Goal: Check status: Check status

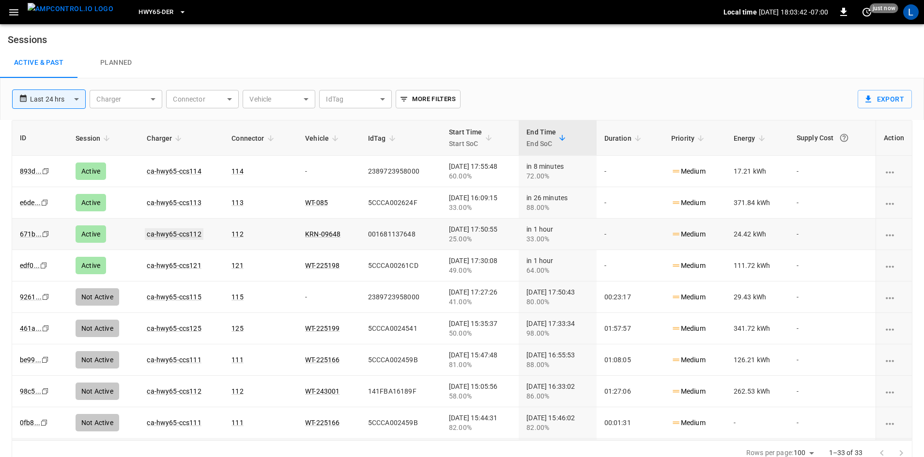
click at [183, 233] on link "ca-hwy65-ccs112" at bounding box center [174, 234] width 58 height 12
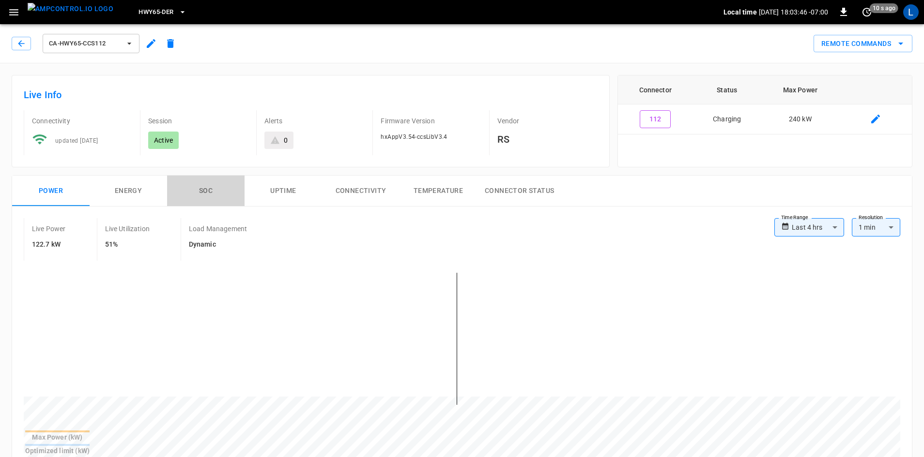
click at [199, 189] on button "SOC" at bounding box center [205, 191] width 77 height 31
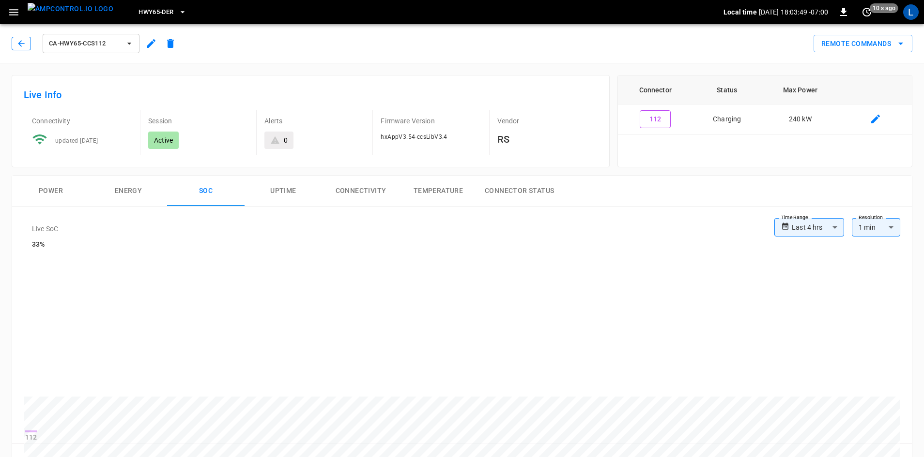
click at [23, 45] on icon "button" at bounding box center [21, 44] width 10 height 10
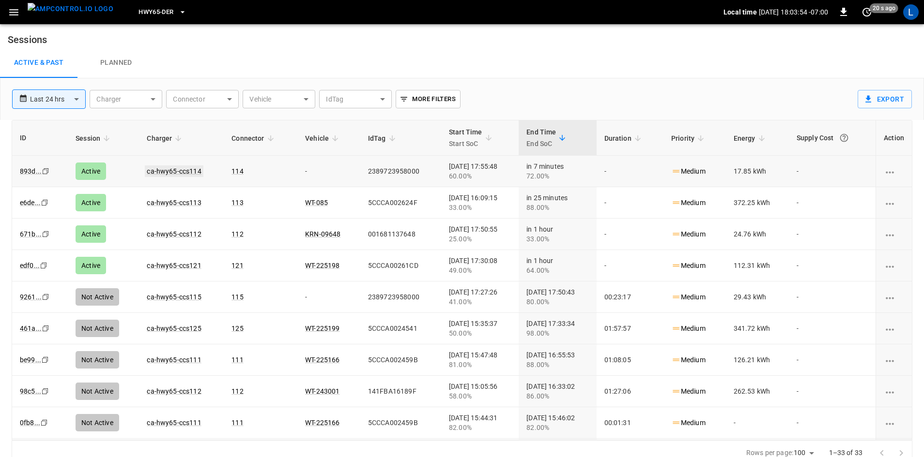
click at [175, 170] on link "ca-hwy65-ccs114" at bounding box center [174, 172] width 58 height 12
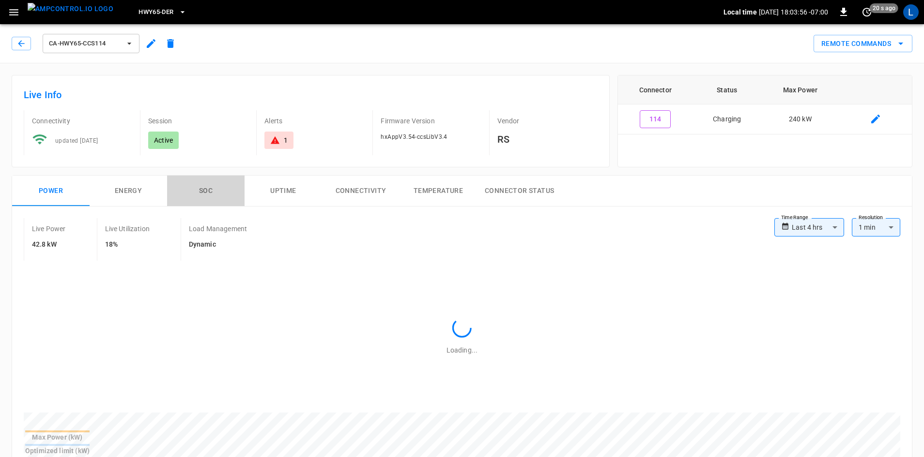
click at [203, 192] on button "SOC" at bounding box center [205, 191] width 77 height 31
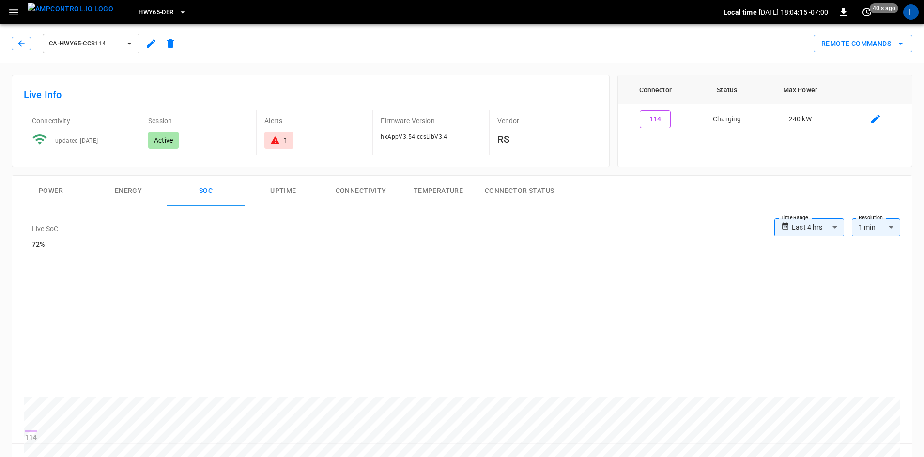
click at [122, 193] on button "Energy" at bounding box center [128, 191] width 77 height 31
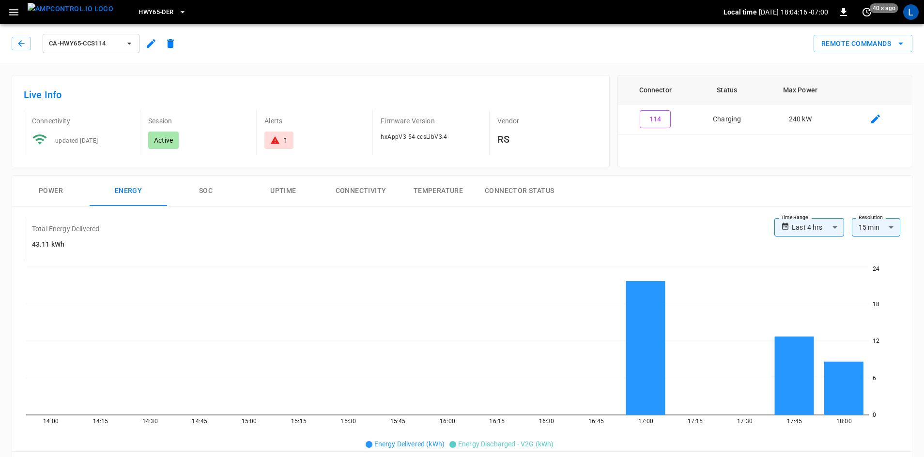
click at [51, 188] on button "Power" at bounding box center [50, 191] width 77 height 31
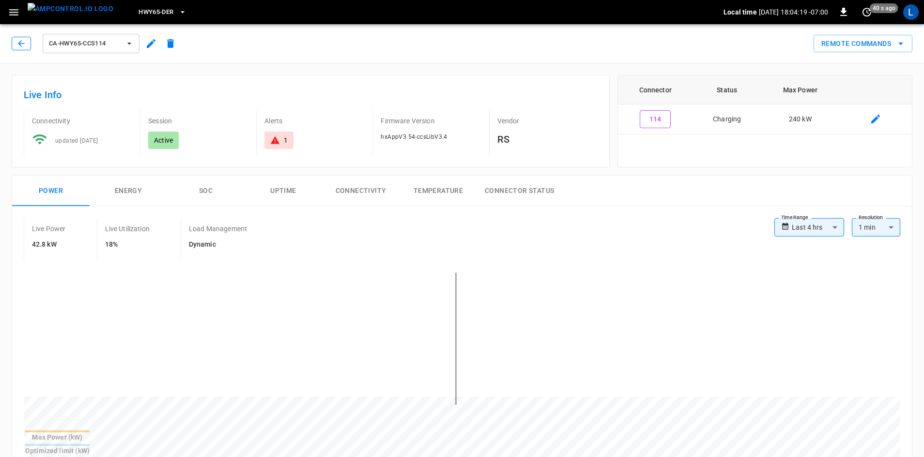
click at [15, 44] on button "button" at bounding box center [21, 44] width 19 height 14
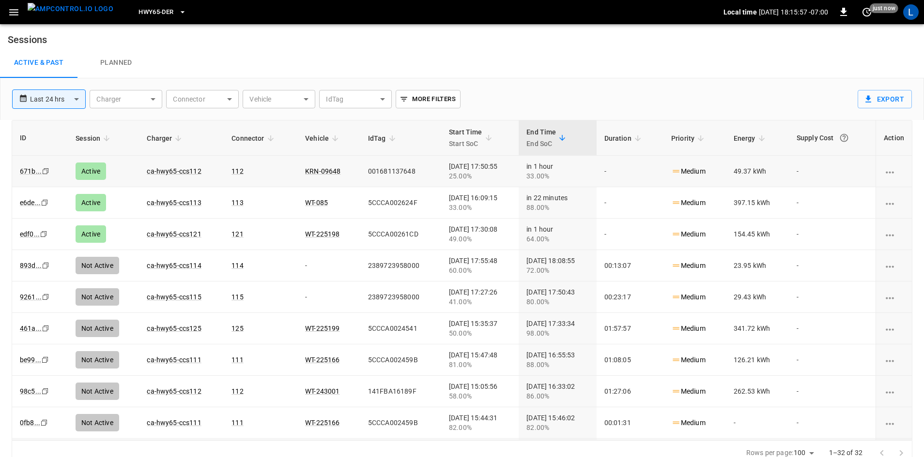
click at [178, 175] on td "ca-hwy65-ccs112" at bounding box center [181, 171] width 85 height 31
click at [183, 169] on link "ca-hwy65-ccs112" at bounding box center [174, 172] width 58 height 12
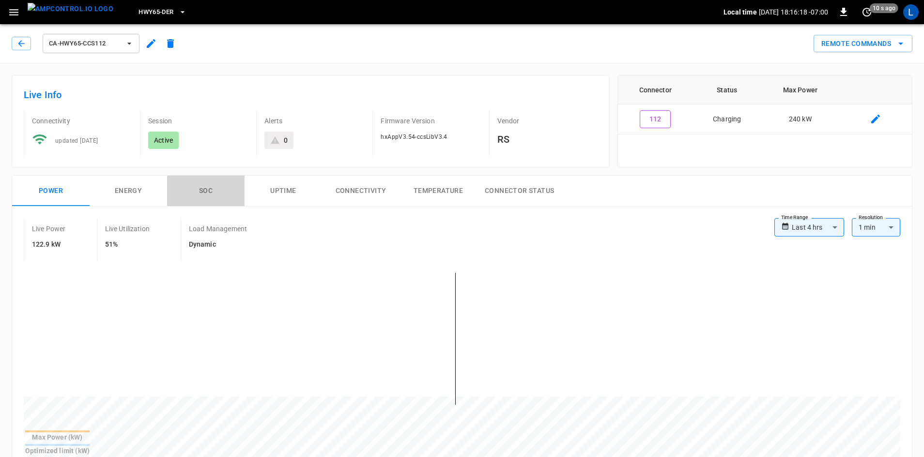
click at [213, 189] on button "SOC" at bounding box center [205, 191] width 77 height 31
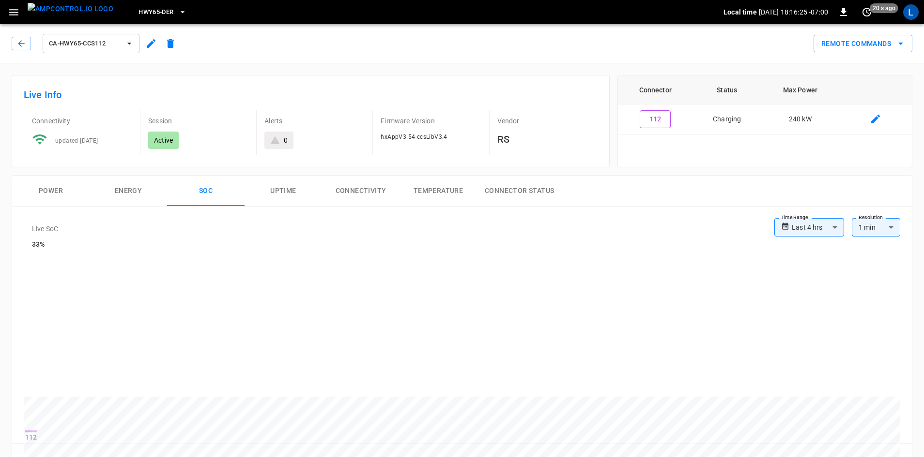
click at [27, 36] on div "ca-hwy65-ccs112" at bounding box center [96, 43] width 168 height 23
click at [58, 183] on button "Power" at bounding box center [50, 191] width 77 height 31
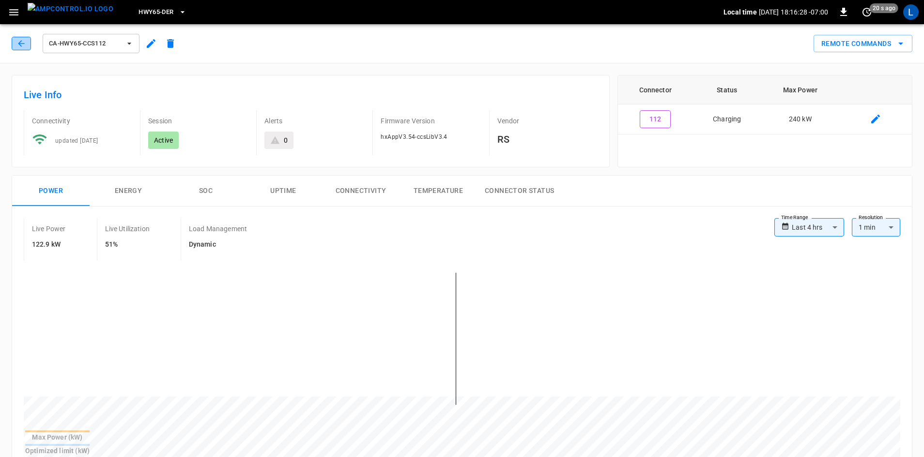
click at [19, 42] on icon "button" at bounding box center [21, 44] width 10 height 10
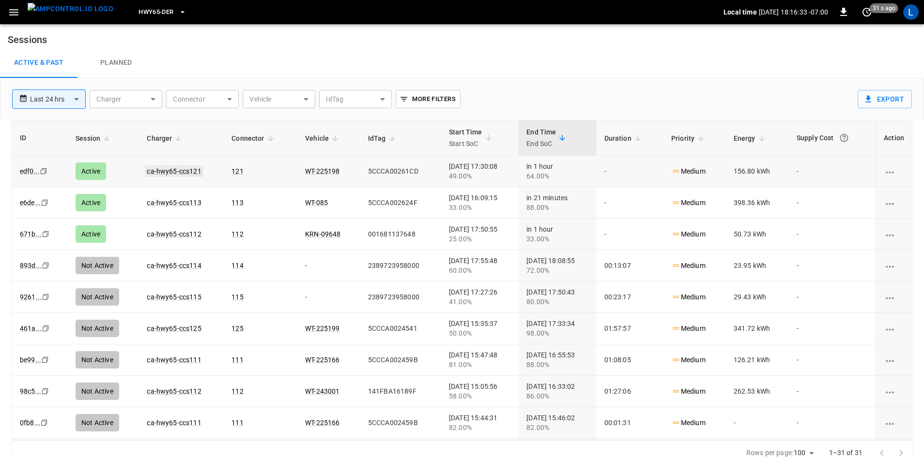
click at [175, 169] on link "ca-hwy65-ccs121" at bounding box center [174, 172] width 58 height 12
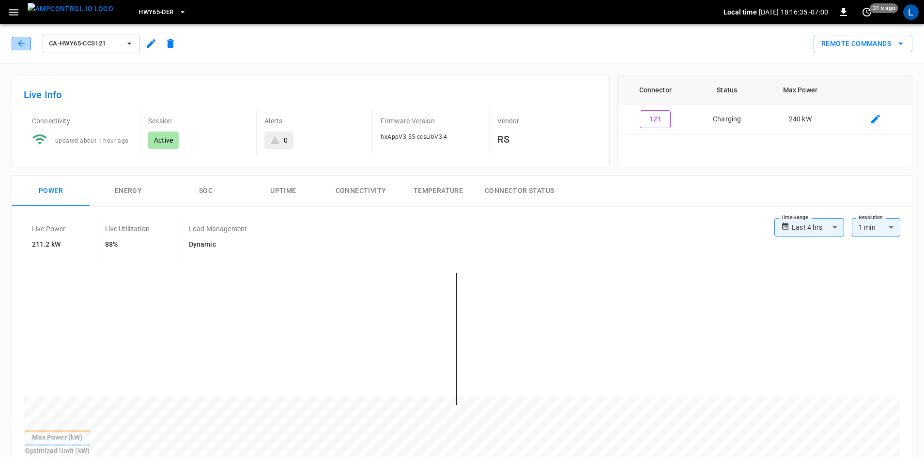
click at [18, 41] on icon "button" at bounding box center [21, 44] width 10 height 10
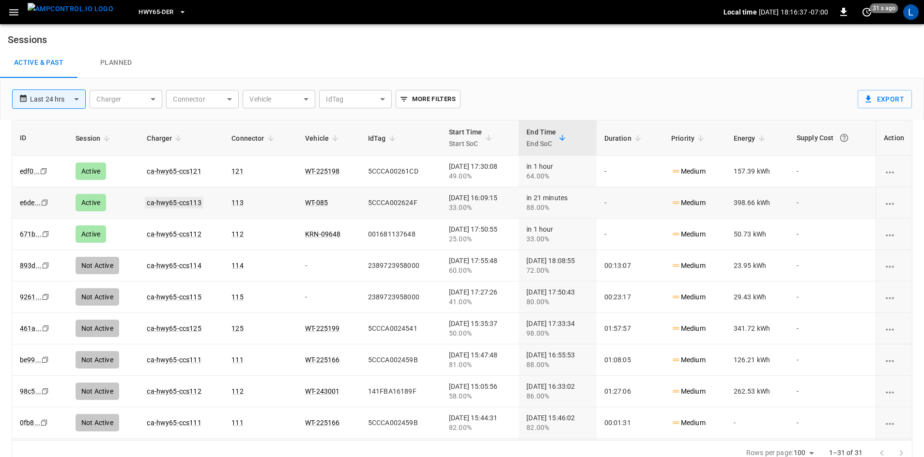
click at [162, 204] on link "ca-hwy65-ccs113" at bounding box center [174, 203] width 58 height 12
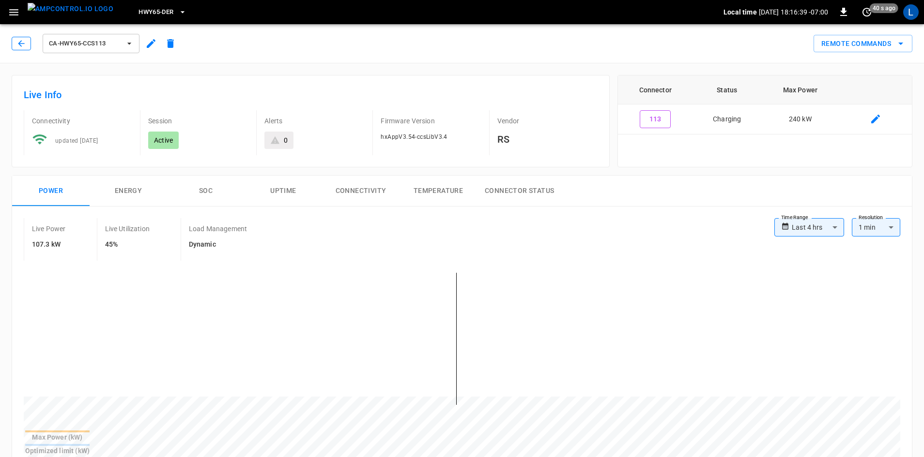
click at [24, 50] on button "button" at bounding box center [21, 44] width 19 height 14
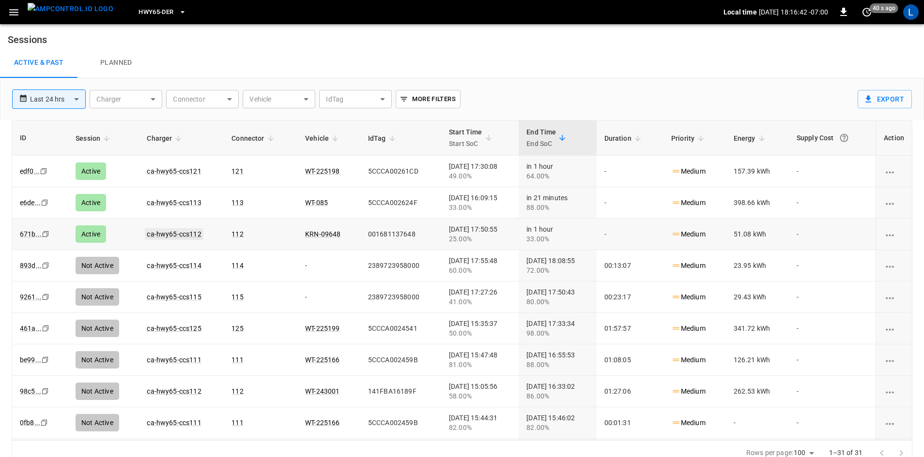
click at [161, 234] on link "ca-hwy65-ccs112" at bounding box center [174, 234] width 58 height 12
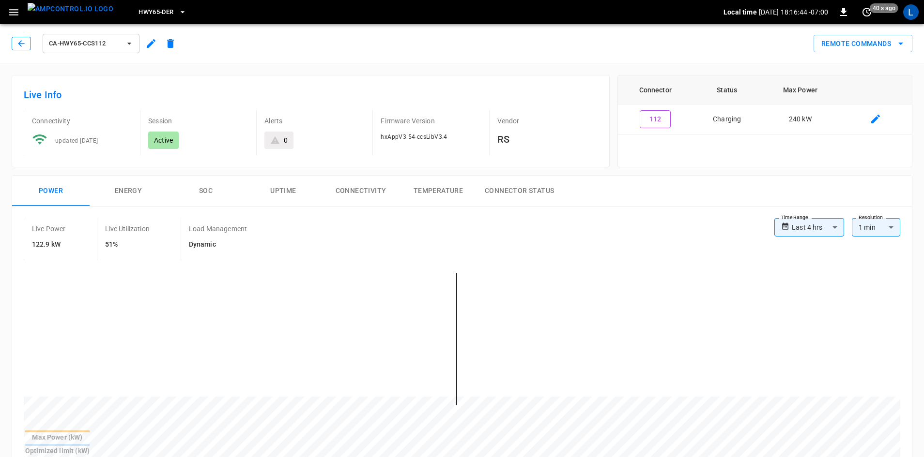
click at [22, 42] on icon "button" at bounding box center [21, 44] width 10 height 10
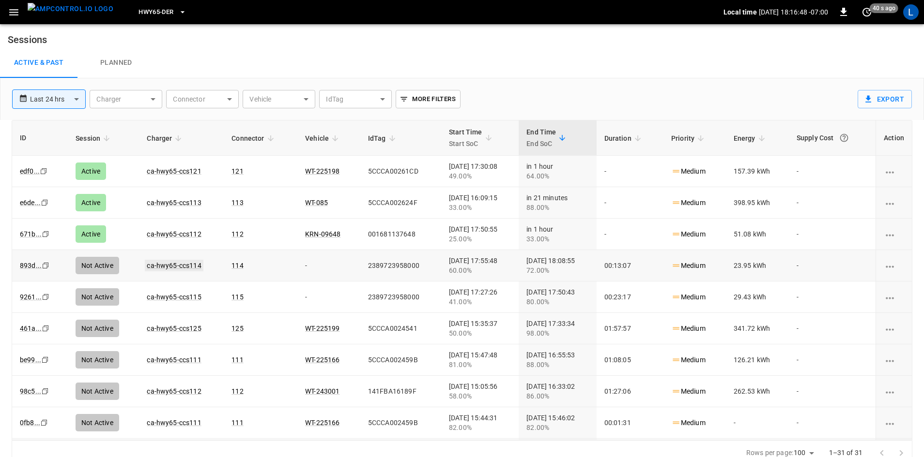
click at [160, 262] on link "ca-hwy65-ccs114" at bounding box center [174, 266] width 58 height 12
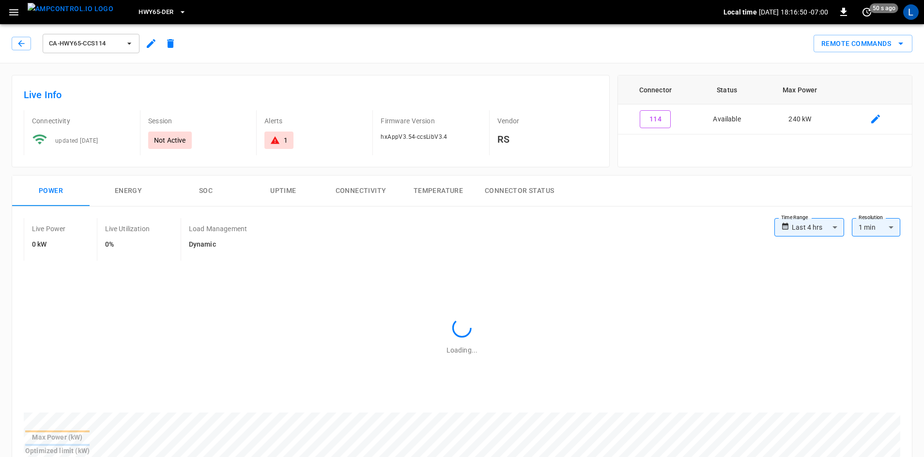
click at [207, 191] on button "SOC" at bounding box center [205, 191] width 77 height 31
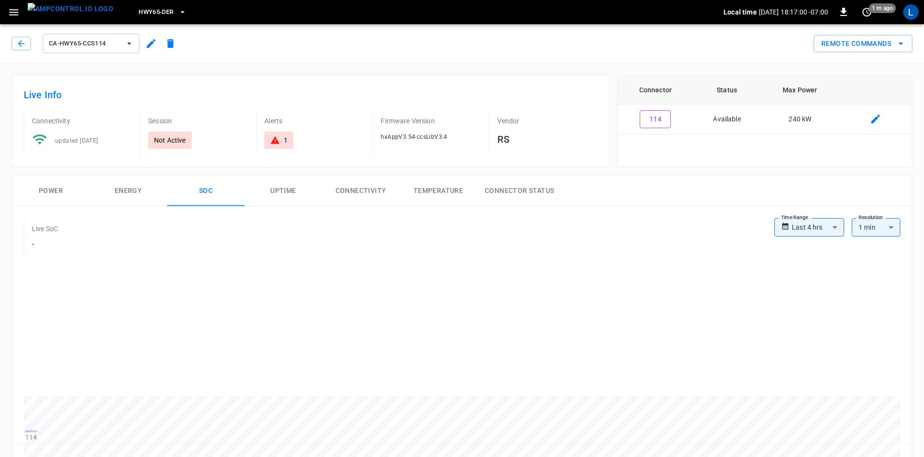
click at [52, 188] on button "Power" at bounding box center [50, 191] width 77 height 31
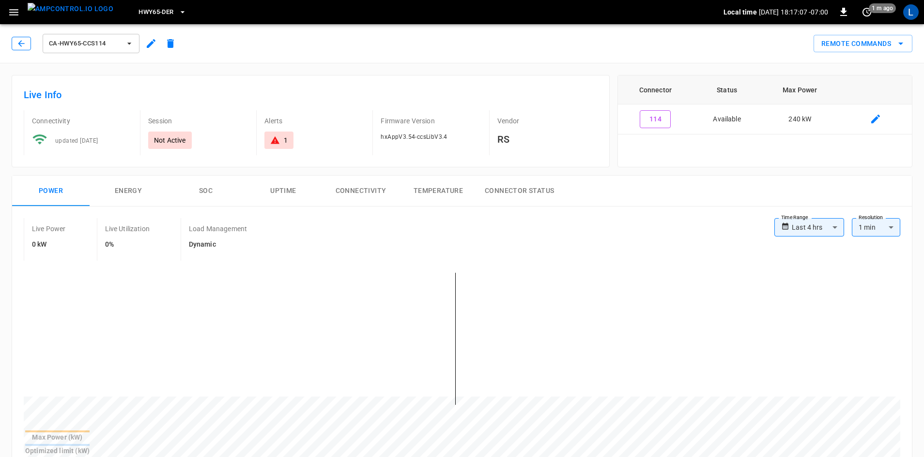
click at [23, 43] on icon "button" at bounding box center [21, 44] width 10 height 10
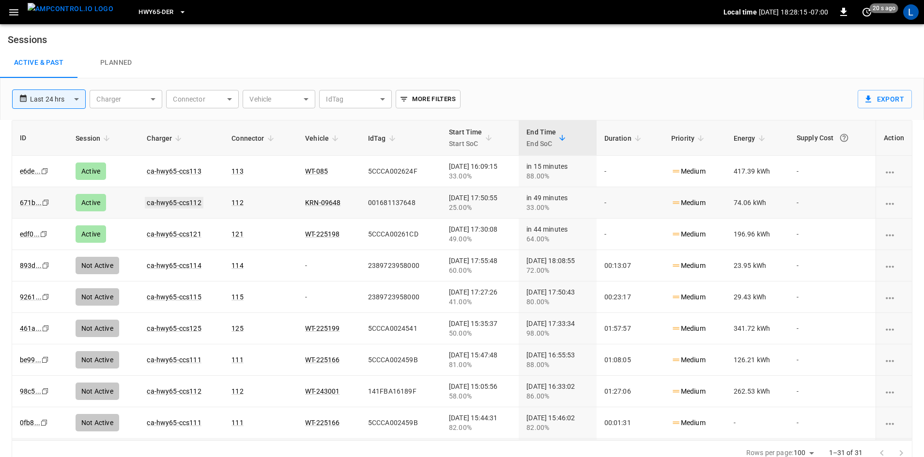
click at [180, 207] on link "ca-hwy65-ccs112" at bounding box center [174, 203] width 58 height 12
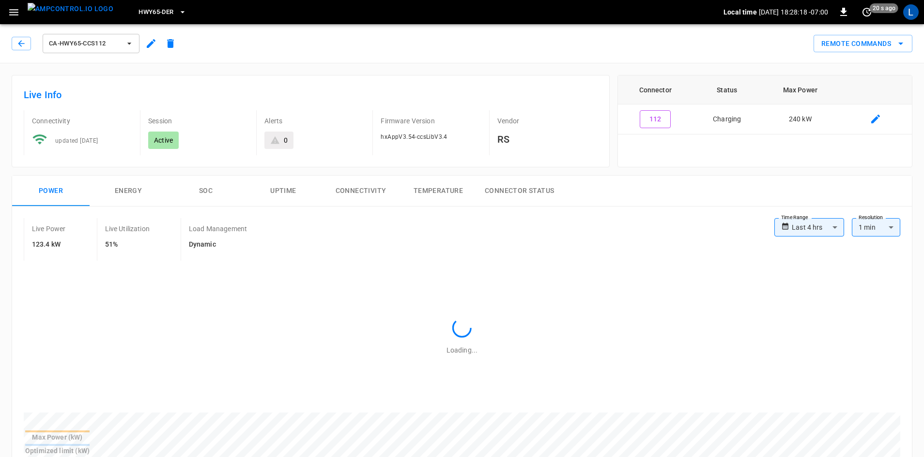
click at [206, 182] on button "SOC" at bounding box center [205, 191] width 77 height 31
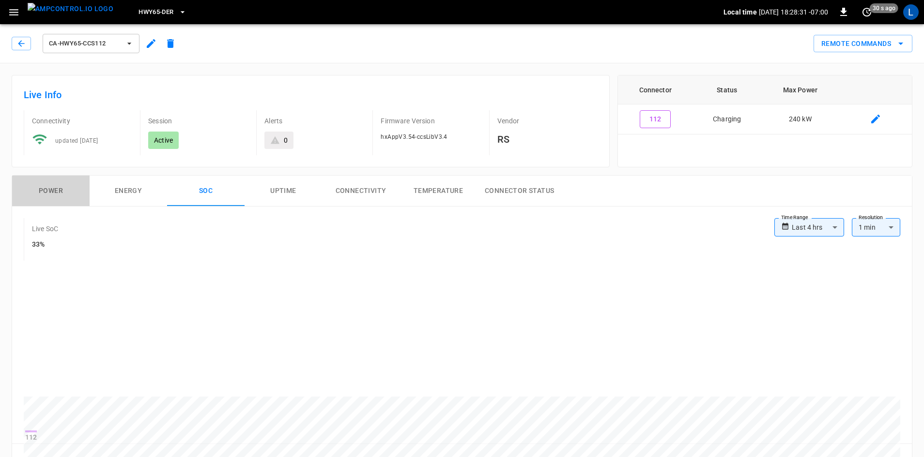
click at [60, 194] on button "Power" at bounding box center [50, 191] width 77 height 31
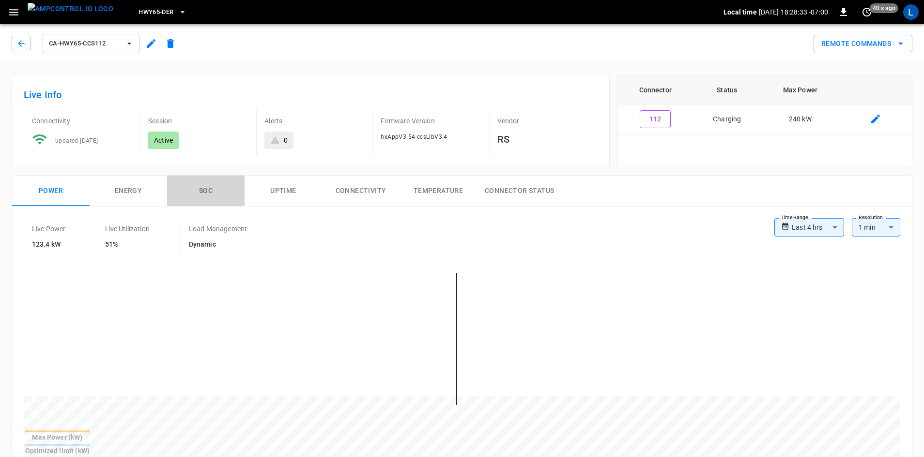
click at [204, 195] on button "SOC" at bounding box center [205, 191] width 77 height 31
